Goal: Task Accomplishment & Management: Manage account settings

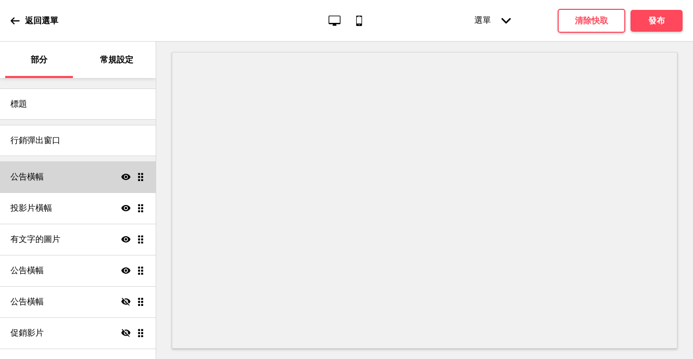
click at [35, 186] on div "公告橫幅 Show Drag" at bounding box center [78, 176] width 156 height 31
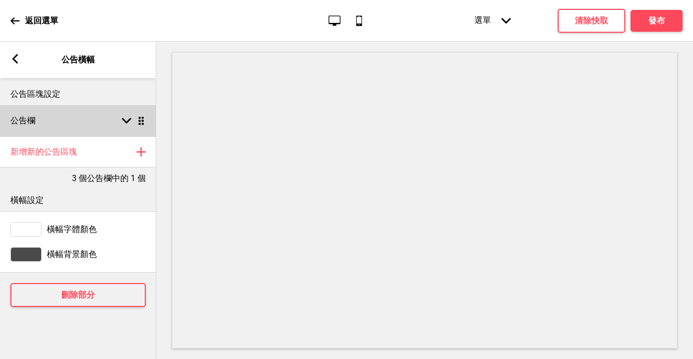
click at [126, 119] on rect at bounding box center [126, 120] width 9 height 9
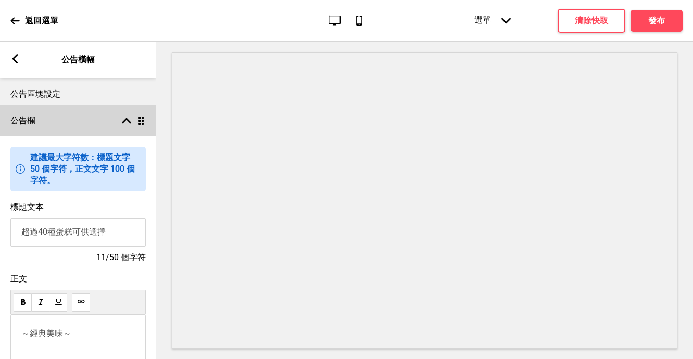
click at [124, 122] on icon at bounding box center [126, 121] width 9 height 6
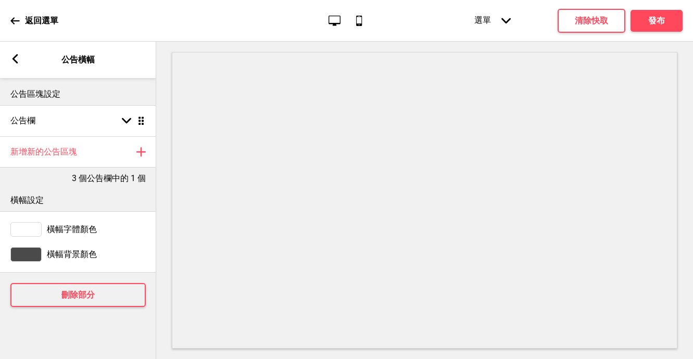
click at [14, 60] on icon at bounding box center [15, 58] width 6 height 9
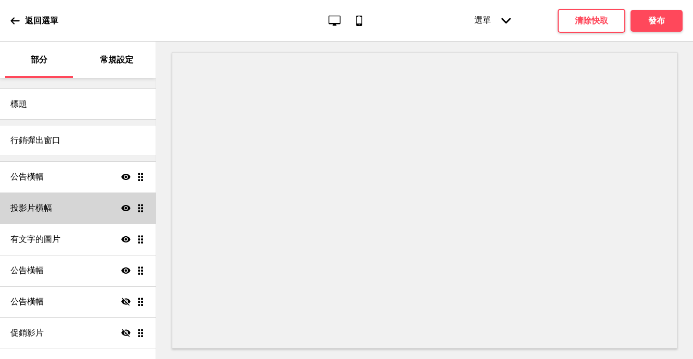
click at [48, 222] on div "投影片橫幅 Show Drag" at bounding box center [78, 208] width 156 height 31
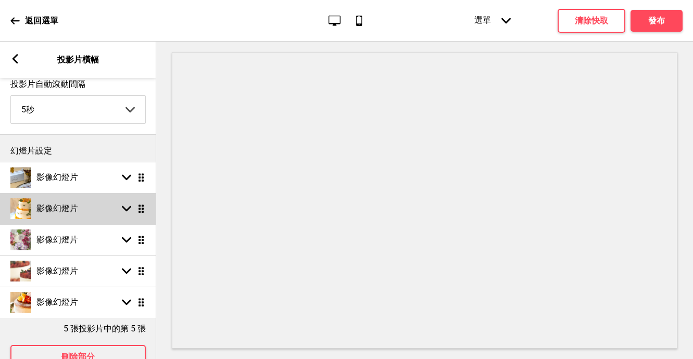
scroll to position [62, 0]
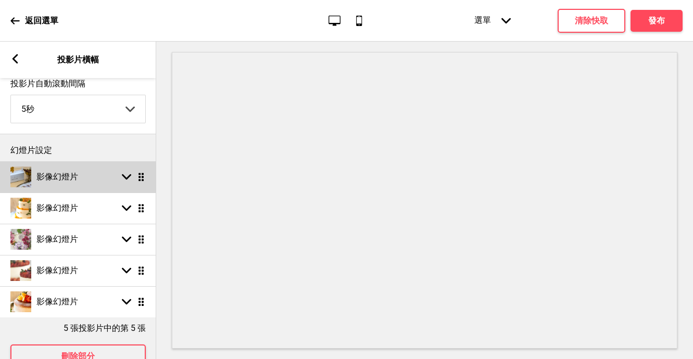
click at [129, 177] on icon at bounding box center [126, 177] width 9 height 6
select select "left"
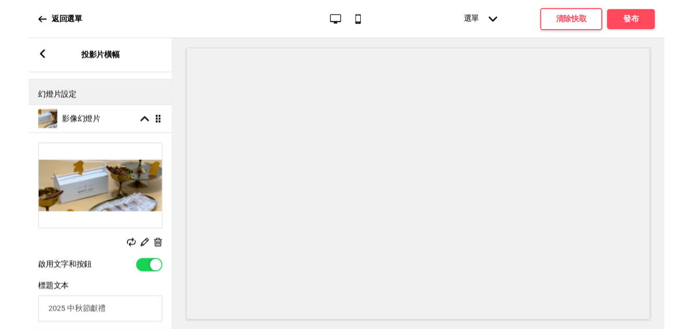
scroll to position [143, 0]
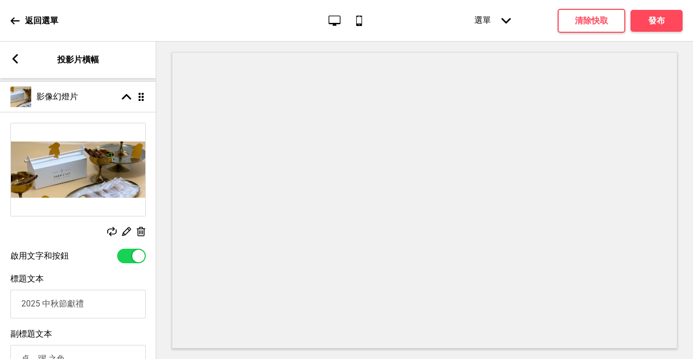
click at [139, 234] on icon at bounding box center [141, 231] width 9 height 9
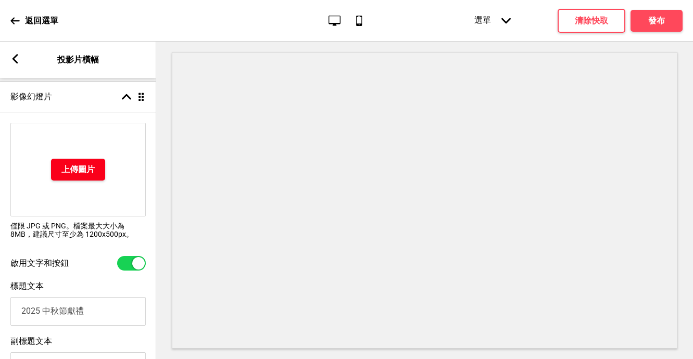
click at [90, 174] on font "上傳圖片" at bounding box center [77, 169] width 33 height 10
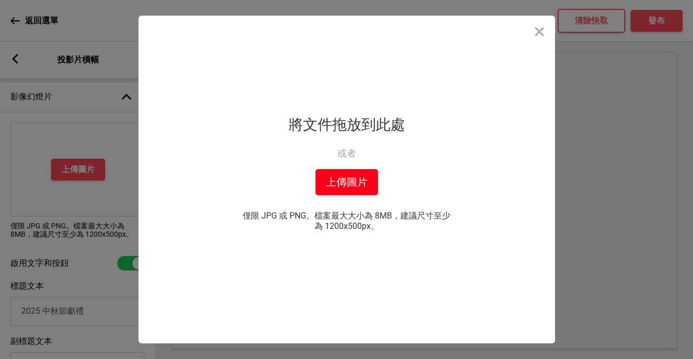
click at [334, 180] on font "上傳圖片" at bounding box center [347, 182] width 42 height 12
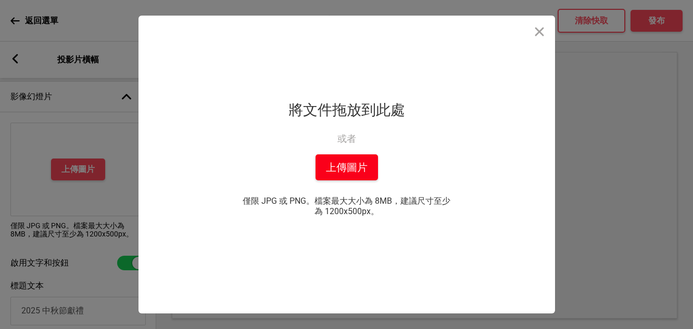
click at [347, 173] on font "上傳圖片" at bounding box center [347, 167] width 42 height 12
click at [342, 163] on font "上傳圖片" at bounding box center [347, 167] width 42 height 12
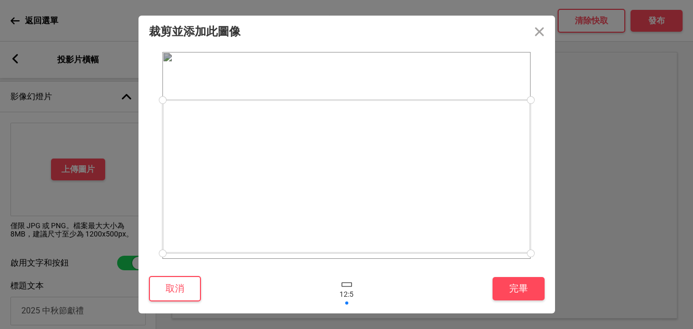
drag, startPoint x: 366, startPoint y: 166, endPoint x: 360, endPoint y: 193, distance: 27.3
click at [360, 193] on div at bounding box center [346, 176] width 368 height 153
click at [527, 284] on button "完畢" at bounding box center [518, 288] width 52 height 23
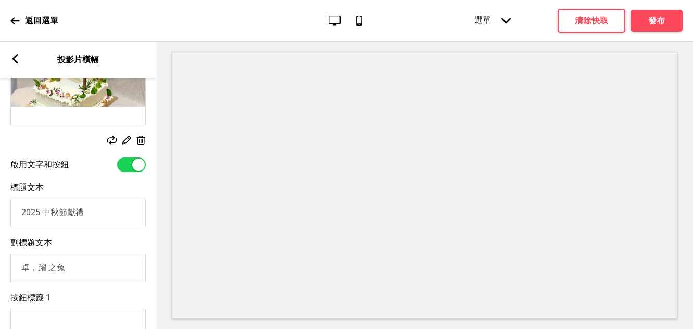
scroll to position [236, 0]
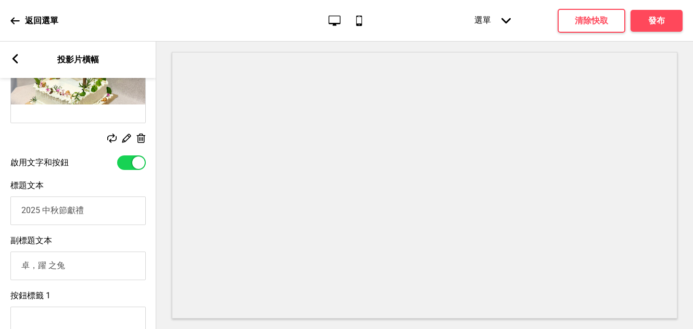
drag, startPoint x: 94, startPoint y: 213, endPoint x: 50, endPoint y: 213, distance: 43.2
click at [50, 213] on input "2025 中秋節獻禮" at bounding box center [77, 211] width 135 height 29
click at [70, 212] on input "2025 中秋節獻禮" at bounding box center [77, 211] width 135 height 29
type input "2025 秋季獻禮"
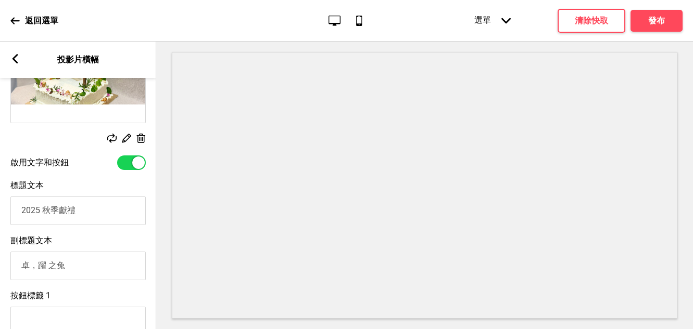
drag, startPoint x: 70, startPoint y: 268, endPoint x: 11, endPoint y: 268, distance: 59.3
click at [11, 268] on input "卓，躍 之兔" at bounding box center [77, 266] width 135 height 29
click at [82, 214] on input "2025 秋季獻禮" at bounding box center [77, 211] width 135 height 29
click at [103, 270] on input "歐騰堡之森：秋千" at bounding box center [77, 266] width 135 height 29
paste input "The Forest of [GEOGRAPHIC_DATA] ： L' Escarpolette"
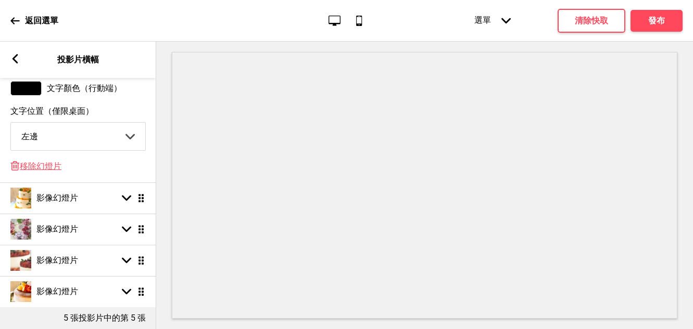
scroll to position [788, 0]
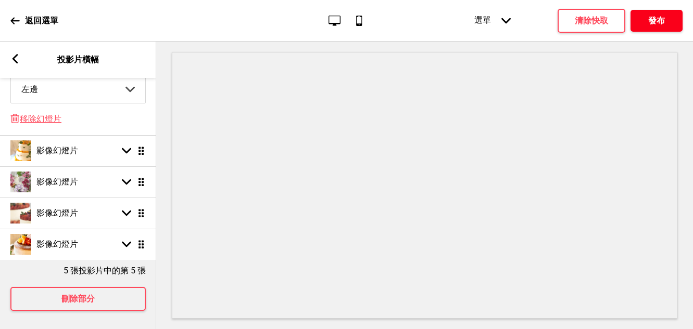
type input "歐騰堡之森：秋千 The Forest of [GEOGRAPHIC_DATA] ： L' Escarpolette"
click at [635, 25] on button "發布" at bounding box center [656, 21] width 52 height 22
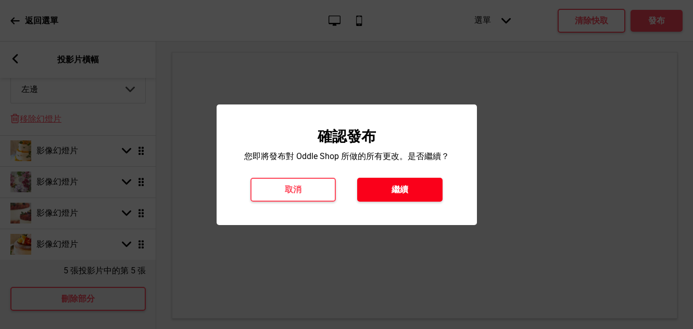
click at [393, 190] on font "繼續" at bounding box center [399, 190] width 17 height 10
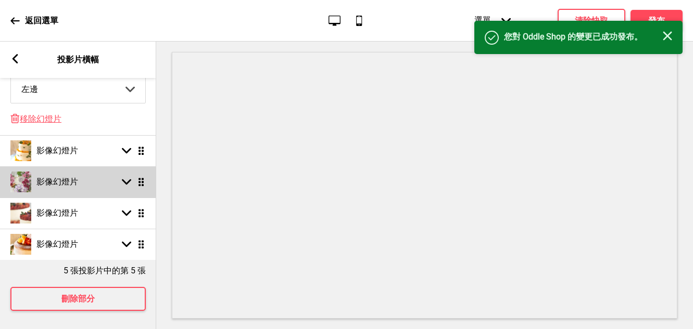
click at [41, 184] on font "影像幻燈片" at bounding box center [57, 182] width 42 height 10
select select "right"
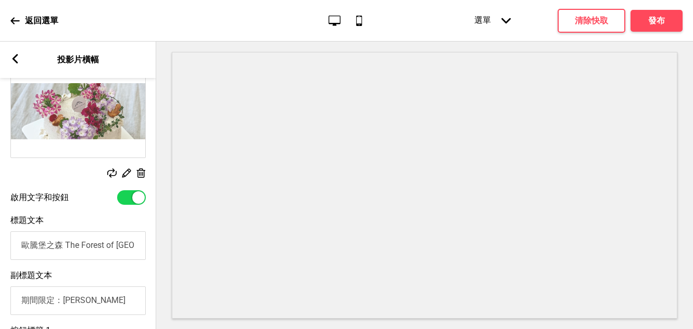
scroll to position [212, 0]
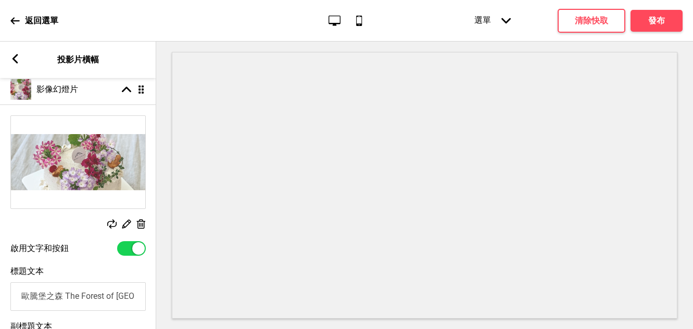
click at [141, 226] on rect at bounding box center [140, 224] width 11 height 11
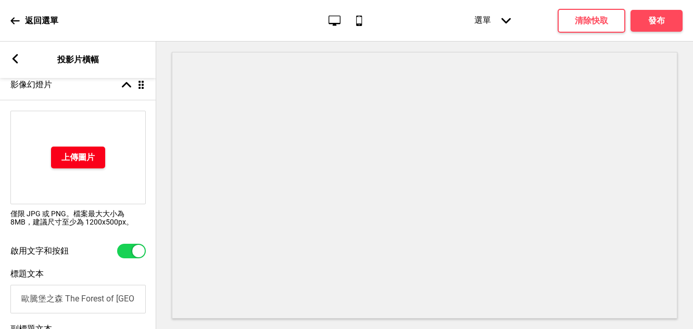
click at [89, 169] on button "上傳圖片" at bounding box center [78, 158] width 54 height 22
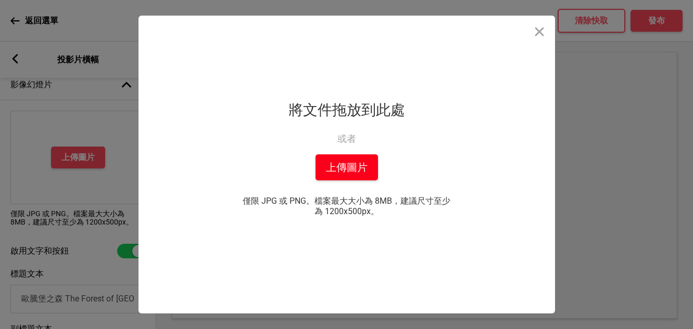
click at [361, 164] on font "上傳圖片" at bounding box center [347, 167] width 42 height 12
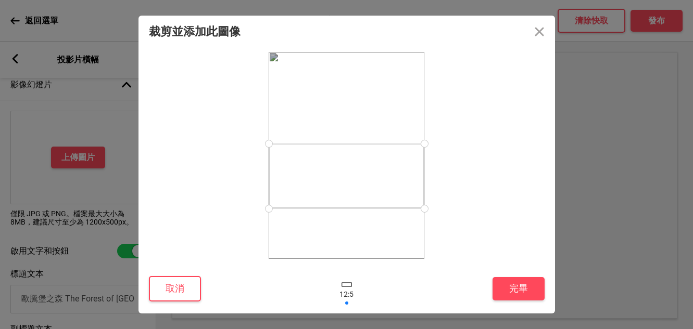
drag, startPoint x: 345, startPoint y: 189, endPoint x: 402, endPoint y: 181, distance: 56.9
click at [403, 183] on div at bounding box center [346, 176] width 156 height 65
click at [537, 31] on button "關閉" at bounding box center [538, 31] width 31 height 31
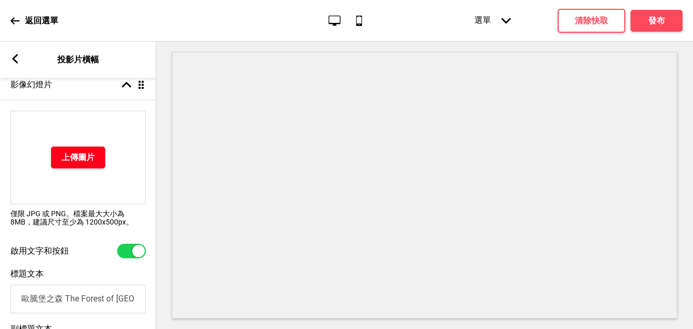
click at [83, 152] on button "上傳圖片" at bounding box center [78, 158] width 54 height 22
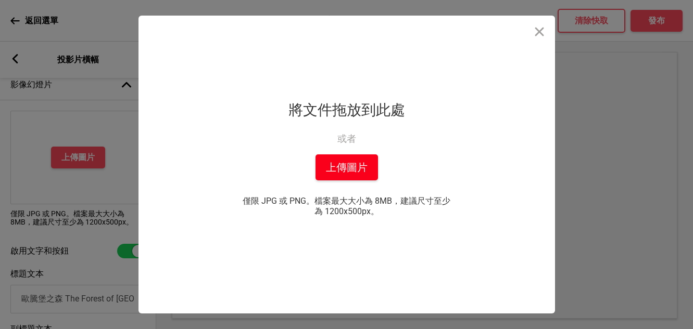
click at [342, 165] on font "上傳圖片" at bounding box center [347, 167] width 42 height 12
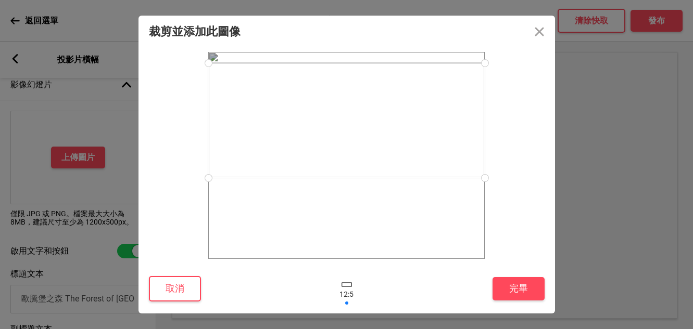
drag, startPoint x: 422, startPoint y: 149, endPoint x: 404, endPoint y: 103, distance: 49.6
click at [404, 104] on div at bounding box center [346, 120] width 276 height 115
drag, startPoint x: 396, startPoint y: 146, endPoint x: 396, endPoint y: 157, distance: 11.4
click at [396, 157] on div at bounding box center [346, 131] width 276 height 115
click at [529, 289] on button "完畢" at bounding box center [518, 288] width 52 height 23
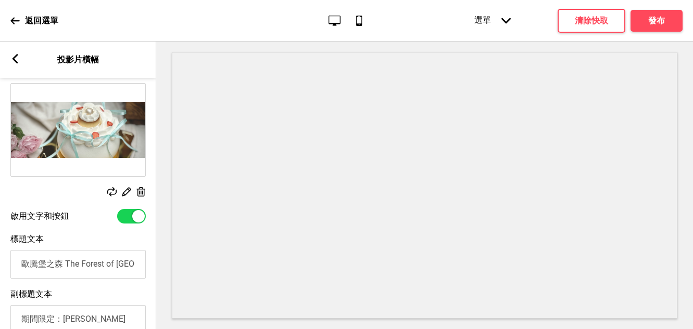
scroll to position [278, 0]
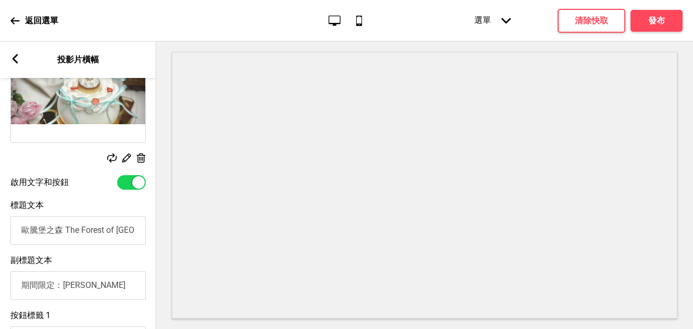
click at [61, 279] on input "期間限定：[PERSON_NAME]" at bounding box center [77, 286] width 135 height 29
drag, startPoint x: 110, startPoint y: 287, endPoint x: 24, endPoint y: 280, distance: 86.1
click at [24, 284] on input "期間限定：[PERSON_NAME]" at bounding box center [77, 286] width 135 height 29
type input "[PERSON_NAME]"
drag, startPoint x: 21, startPoint y: 233, endPoint x: 46, endPoint y: 258, distance: 35.3
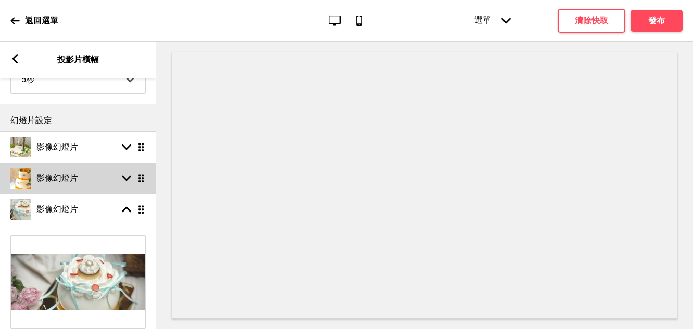
scroll to position [133, 0]
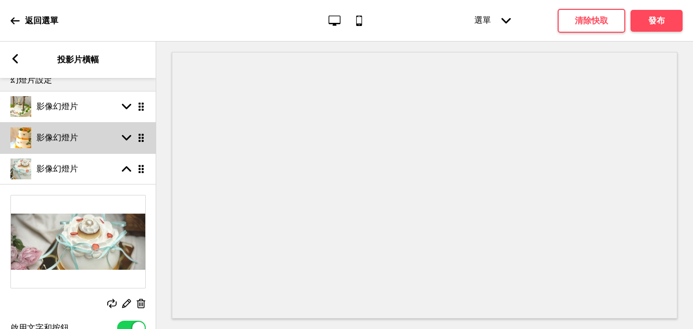
type input "美味又可愛"
click at [128, 138] on icon at bounding box center [126, 138] width 9 height 6
select select "right"
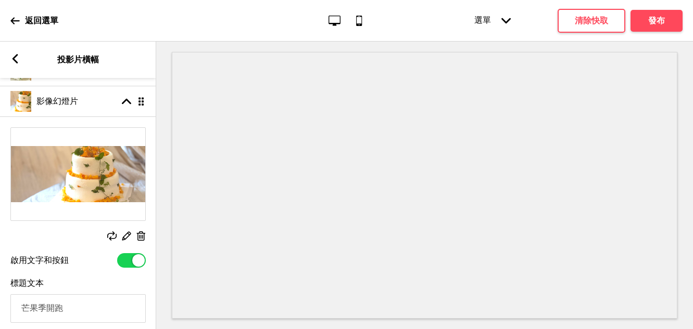
scroll to position [179, 0]
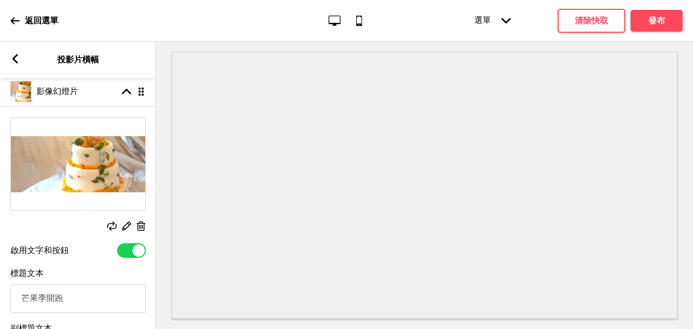
click at [142, 228] on icon at bounding box center [141, 226] width 9 height 9
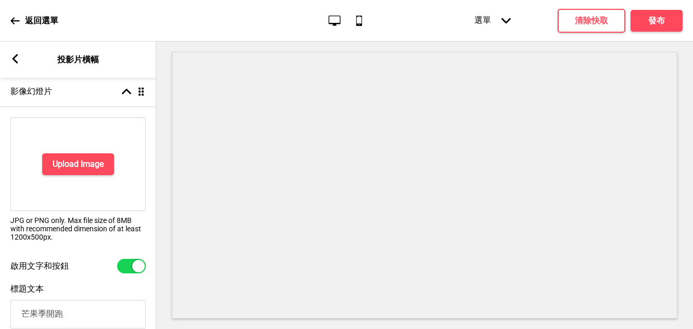
scroll to position [184, 0]
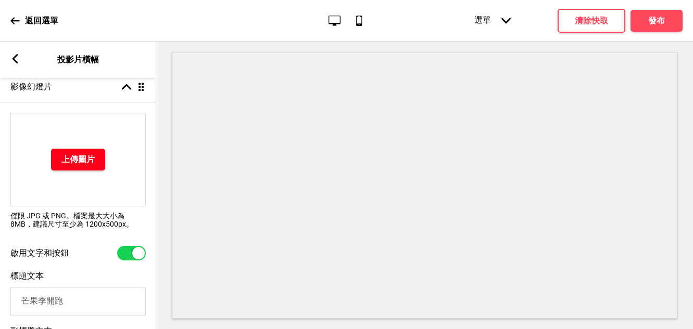
click at [82, 161] on font "上傳圖片" at bounding box center [77, 160] width 33 height 10
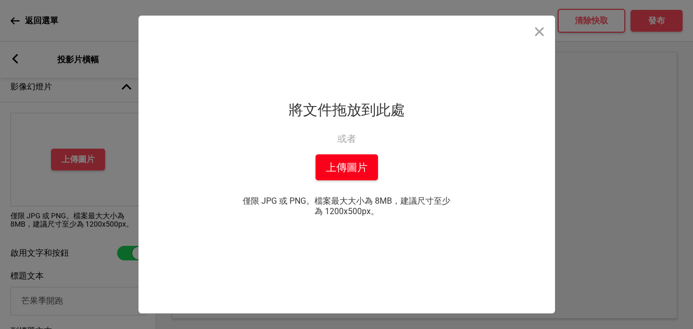
click at [350, 168] on font "上傳圖片" at bounding box center [347, 167] width 42 height 12
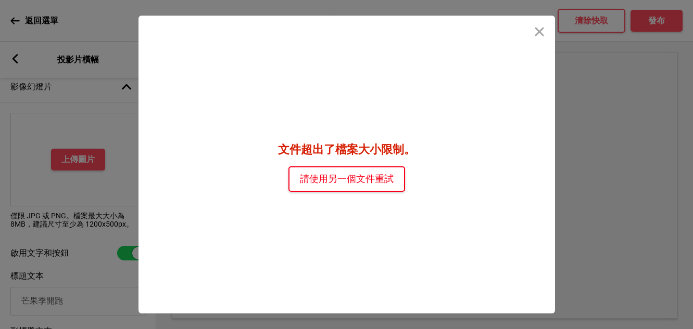
click at [379, 180] on font "請使用另一個文件重試" at bounding box center [347, 179] width 94 height 10
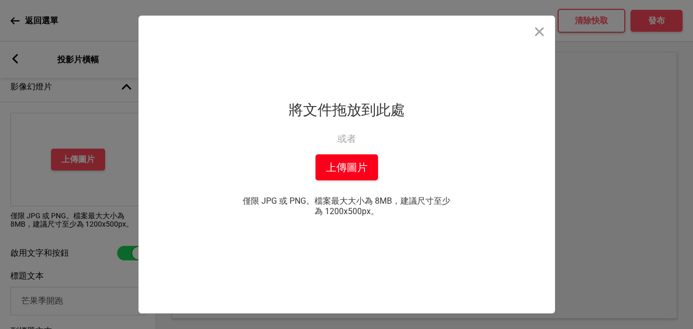
click at [360, 173] on font "上傳圖片" at bounding box center [347, 168] width 42 height 16
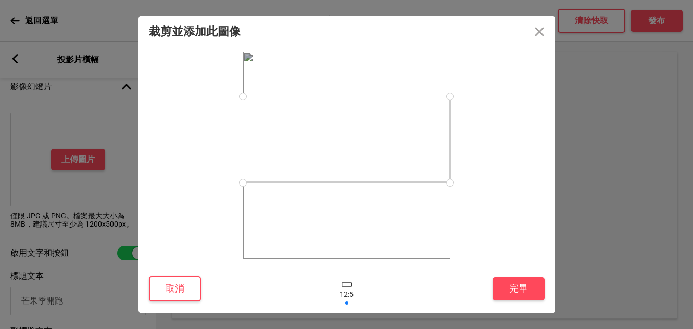
drag, startPoint x: 577, startPoint y: 303, endPoint x: 305, endPoint y: 124, distance: 324.8
click at [305, 124] on div at bounding box center [346, 139] width 207 height 86
click at [506, 290] on button "完畢" at bounding box center [518, 288] width 52 height 23
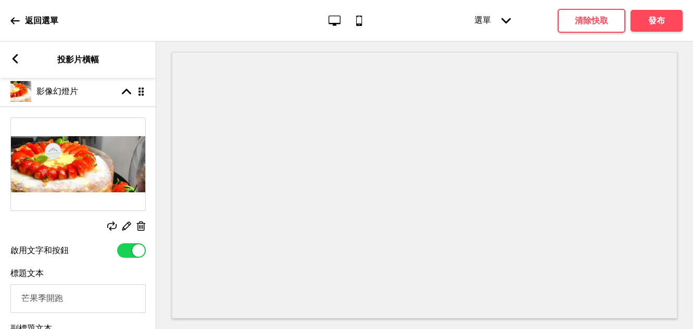
scroll to position [234, 0]
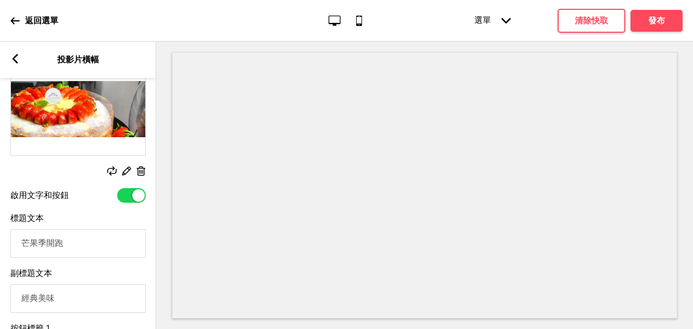
click at [40, 248] on input "芒果季開跑" at bounding box center [77, 243] width 135 height 29
click at [56, 255] on input "芒果季開跑" at bounding box center [77, 243] width 135 height 29
type input "季"
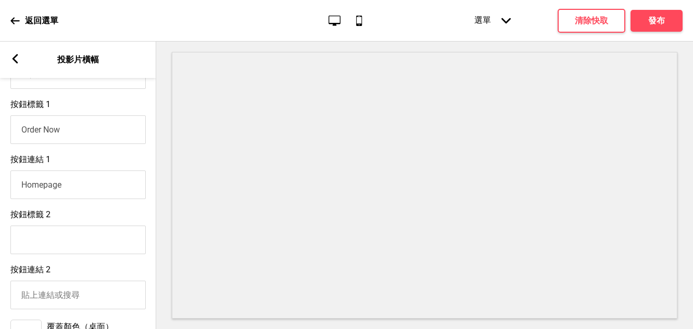
scroll to position [485, 0]
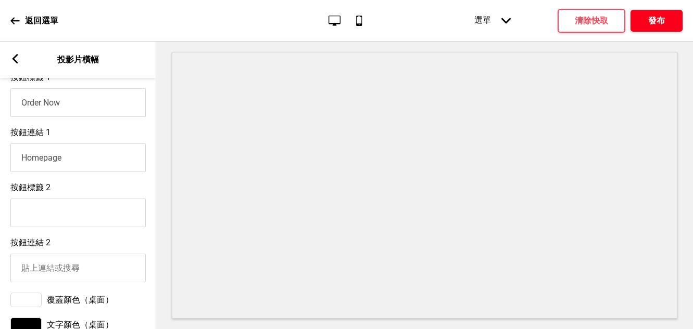
type input "草莓焦糖千層蛋糕"
click at [660, 19] on font "發布" at bounding box center [656, 21] width 17 height 10
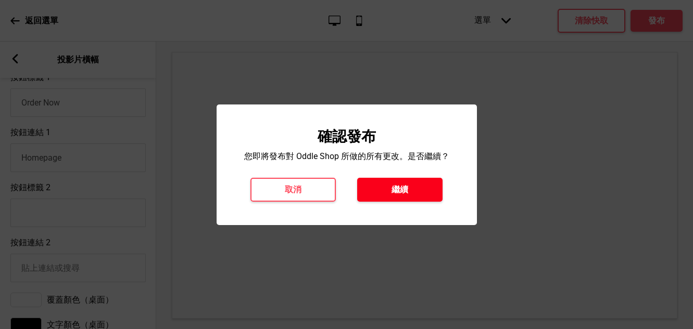
click at [413, 189] on button "繼續" at bounding box center [399, 190] width 85 height 24
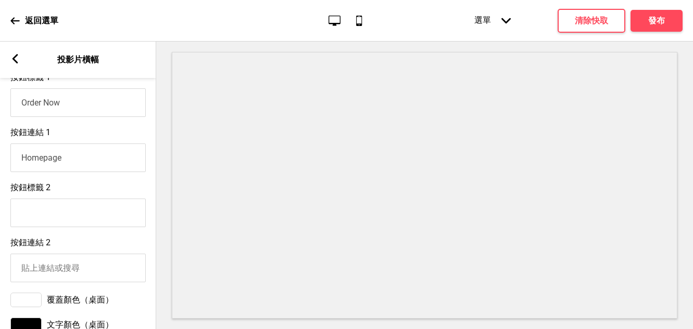
click at [10, 66] on div "Arrow left 投影片橫幅" at bounding box center [78, 60] width 156 height 36
click at [17, 56] on icon at bounding box center [15, 58] width 6 height 9
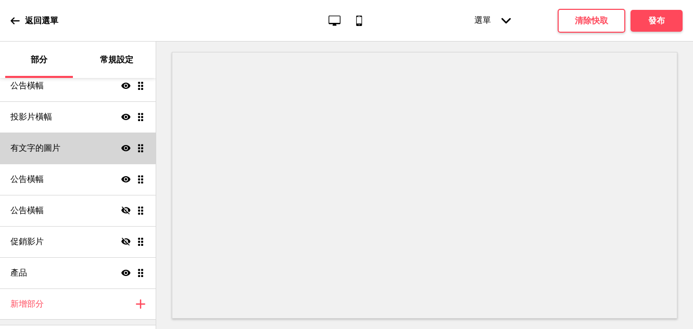
scroll to position [0, 0]
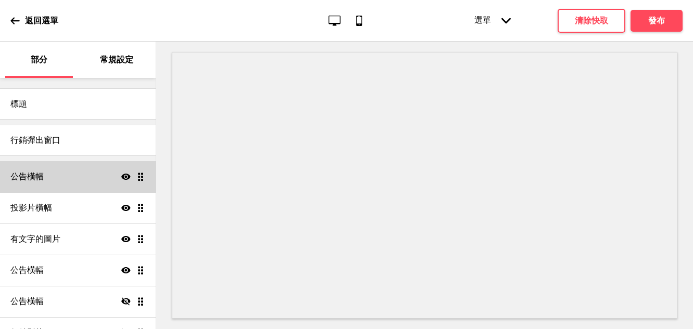
click at [53, 177] on div "公告橫幅 Show Drag" at bounding box center [78, 176] width 156 height 31
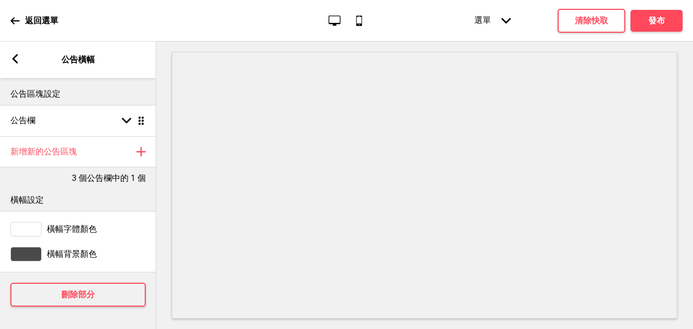
click at [13, 63] on rect at bounding box center [14, 58] width 9 height 9
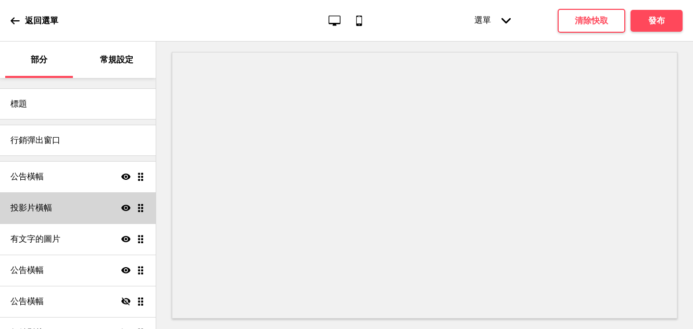
click at [49, 217] on div "投影片橫幅 Show Drag" at bounding box center [78, 208] width 156 height 31
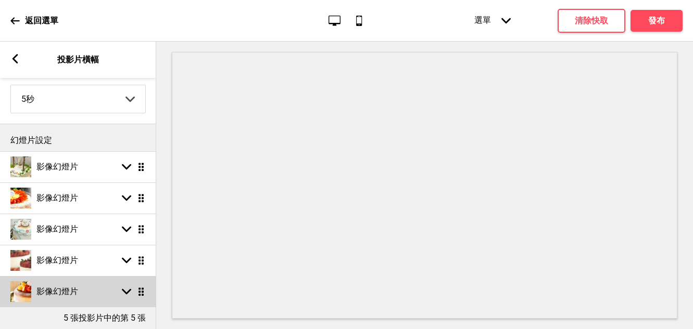
scroll to position [125, 0]
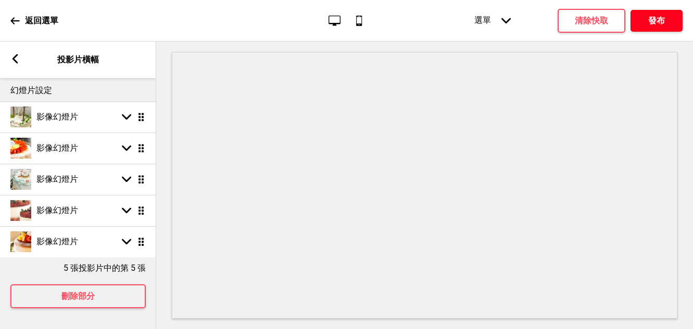
click at [660, 23] on font "發布" at bounding box center [656, 21] width 17 height 10
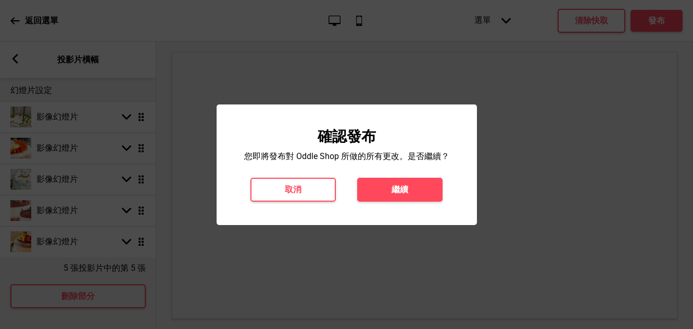
click at [431, 177] on div "確認發布 您即將發布對 Oddle Shop 所做的所有更改。是否繼續？ 取消 繼續" at bounding box center [346, 165] width 239 height 74
click at [409, 195] on button "繼續" at bounding box center [399, 190] width 85 height 24
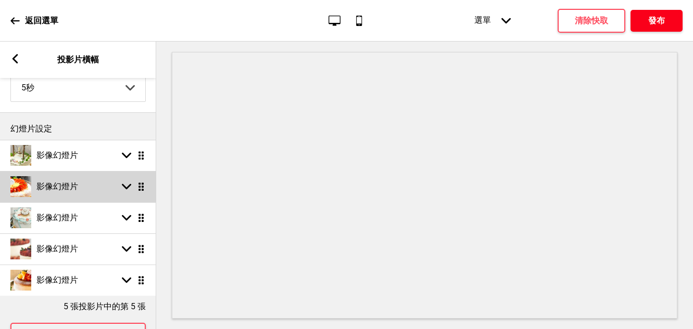
scroll to position [0, 0]
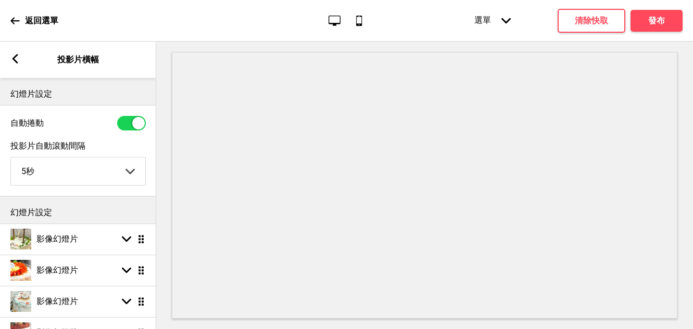
click at [16, 57] on rect at bounding box center [14, 58] width 9 height 9
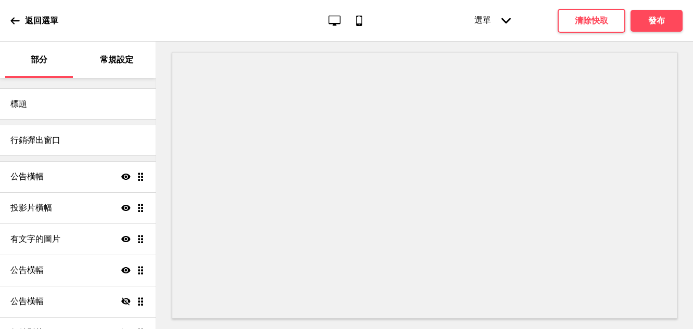
click at [19, 16] on icon at bounding box center [14, 20] width 9 height 9
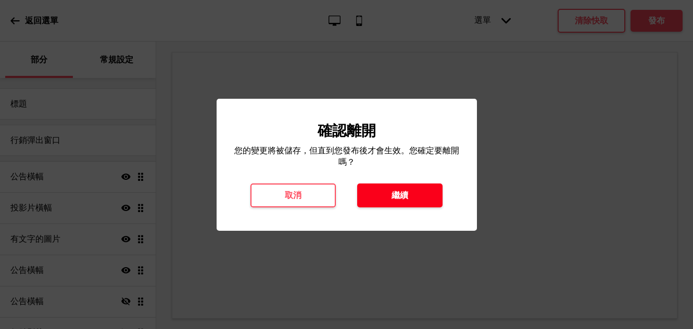
click at [373, 188] on button "繼續" at bounding box center [399, 196] width 85 height 24
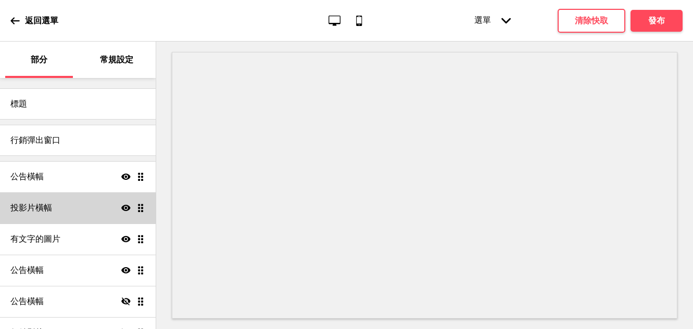
click at [56, 205] on div "投影片橫幅 Show Drag" at bounding box center [78, 208] width 156 height 31
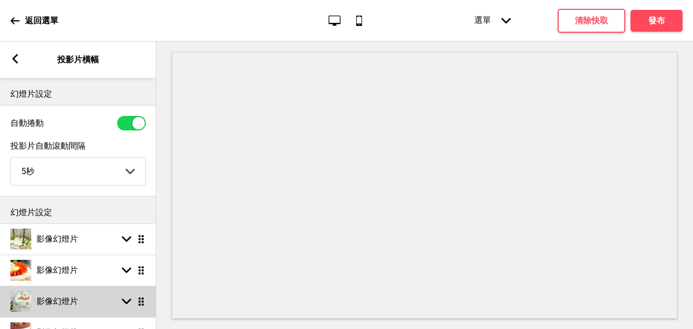
scroll to position [99, 0]
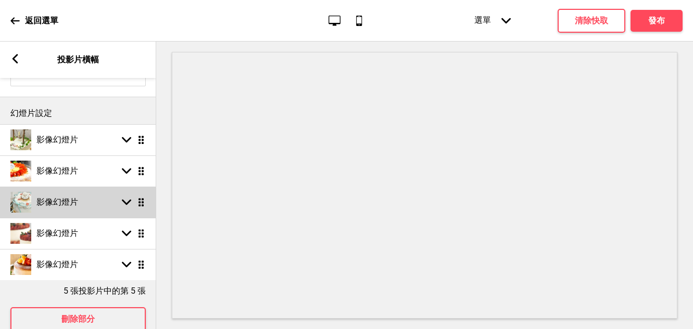
click at [132, 200] on div "Arrow down Drag" at bounding box center [131, 202] width 29 height 9
select select "right"
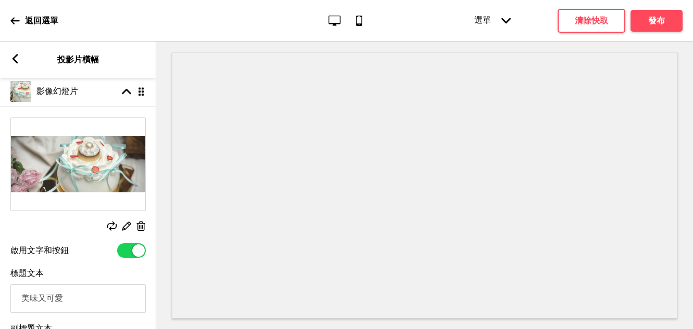
scroll to position [263, 0]
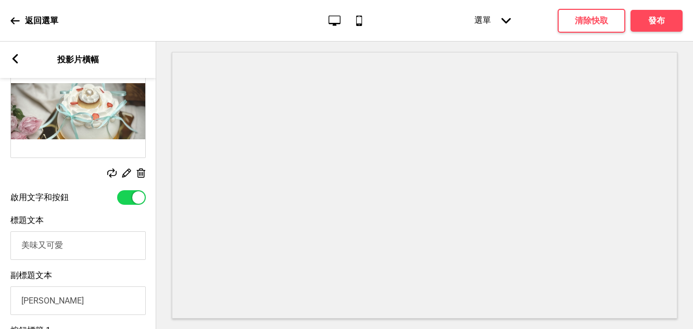
click at [23, 245] on input "美味又可愛" at bounding box center [77, 246] width 135 height 29
drag, startPoint x: 111, startPoint y: 247, endPoint x: 48, endPoint y: 247, distance: 63.0
click at [48, 247] on input "莉莉艾：美味又可愛" at bounding box center [77, 246] width 135 height 29
type input "[PERSON_NAME]"
drag, startPoint x: 53, startPoint y: 299, endPoint x: 7, endPoint y: 302, distance: 46.4
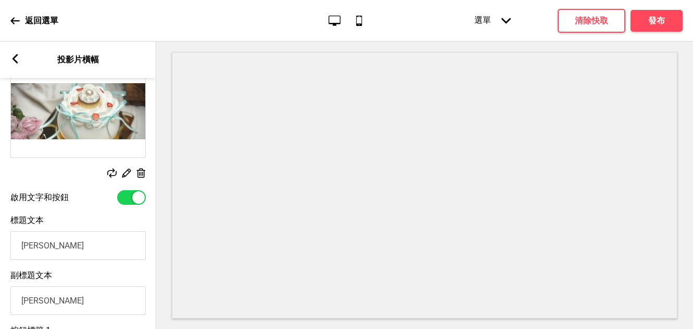
click at [7, 302] on div "副標題文本 莉莉艾" at bounding box center [78, 292] width 156 height 55
paste input "：美味又可愛"
click at [34, 303] on input "：美味又可愛" at bounding box center [77, 301] width 135 height 29
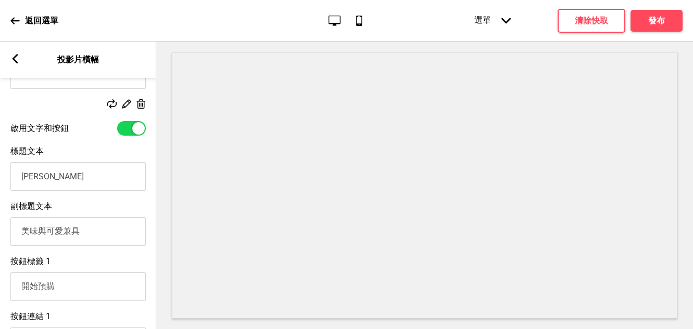
scroll to position [334, 0]
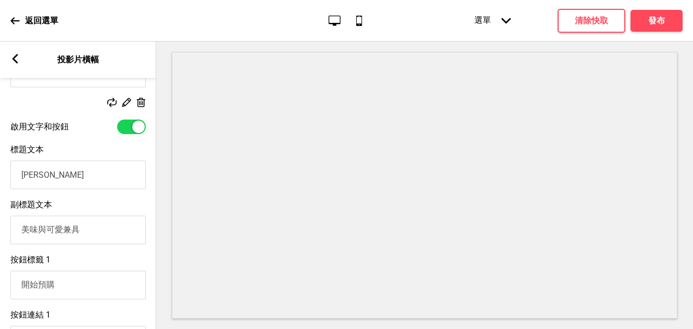
type input "美味與可愛兼具"
click at [59, 177] on input "[PERSON_NAME]" at bounding box center [77, 175] width 135 height 29
click at [648, 20] on font "發布" at bounding box center [656, 21] width 17 height 10
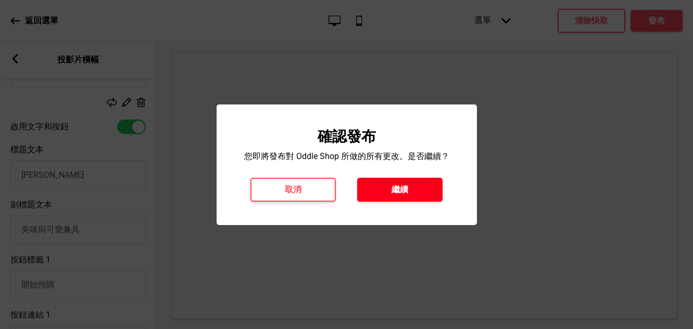
click at [402, 180] on button "繼續" at bounding box center [399, 190] width 85 height 24
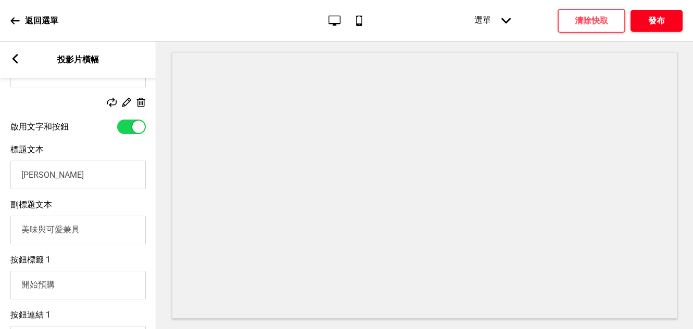
click at [670, 22] on button "發布" at bounding box center [656, 21] width 52 height 22
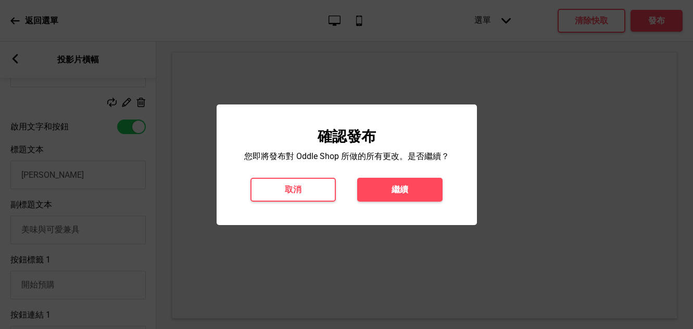
click at [388, 177] on div "確認發布 您即將發布對 Oddle Shop 所做的所有更改。是否繼續？ 取消 繼續" at bounding box center [346, 165] width 239 height 74
click at [387, 190] on button "繼續" at bounding box center [399, 190] width 85 height 24
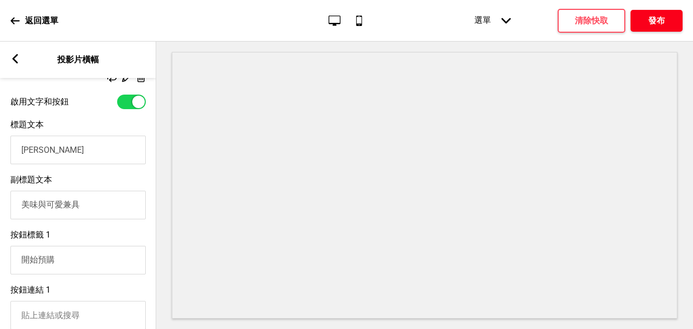
scroll to position [360, 0]
click at [66, 201] on input "美味與可愛兼具" at bounding box center [77, 204] width 135 height 29
click at [60, 161] on input "[PERSON_NAME]" at bounding box center [77, 149] width 135 height 29
click at [114, 211] on input "美味與可愛兼具" at bounding box center [77, 204] width 135 height 29
click at [632, 20] on button "發布" at bounding box center [656, 21] width 52 height 22
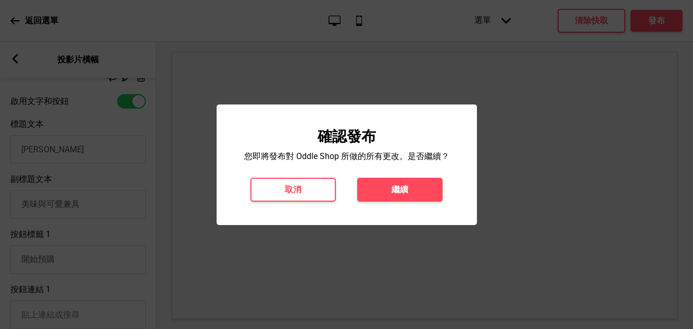
click at [400, 206] on div "確認發布 您即將發布對 Oddle Shop 所做的所有更改。是否繼續？ 取消 繼續" at bounding box center [346, 165] width 260 height 121
click at [401, 190] on font "繼續" at bounding box center [399, 190] width 17 height 10
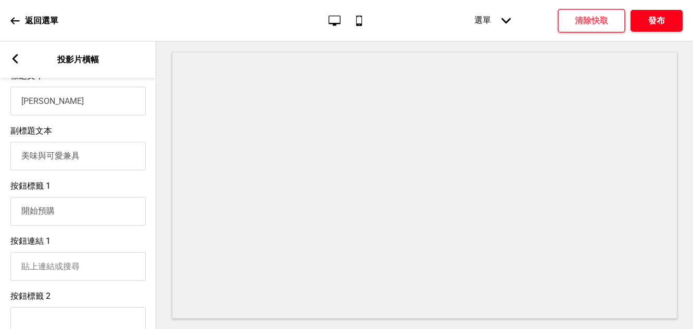
scroll to position [269, 0]
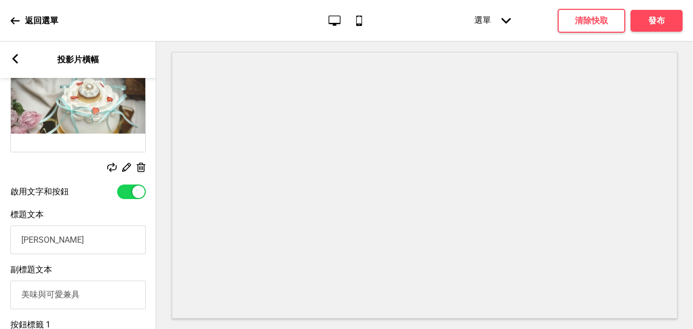
click at [52, 239] on input "[PERSON_NAME]" at bounding box center [77, 240] width 135 height 29
click at [649, 21] on font "發布" at bounding box center [656, 21] width 17 height 10
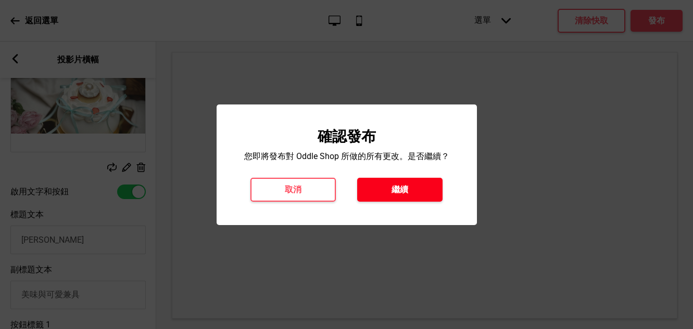
click at [424, 178] on button "繼續" at bounding box center [399, 190] width 85 height 24
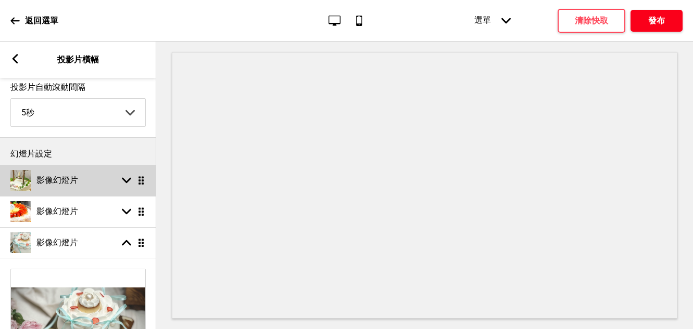
scroll to position [0, 0]
